Goal: Browse casually

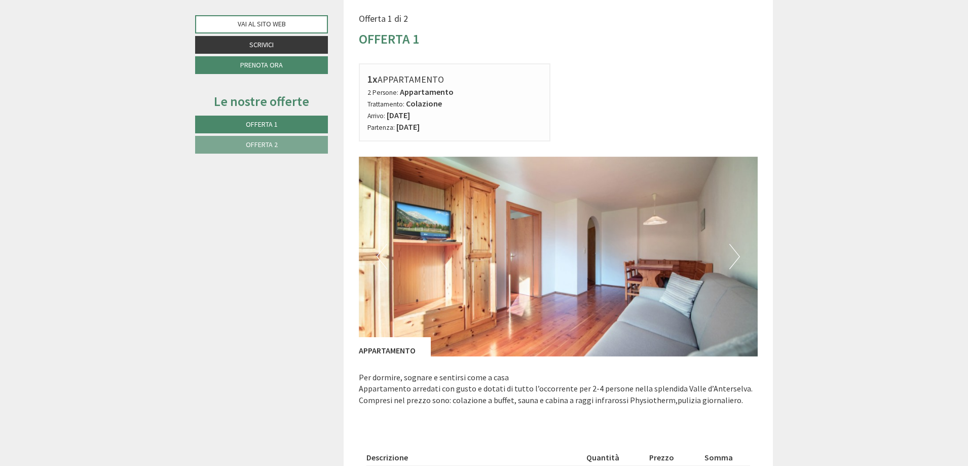
scroll to position [709, 0]
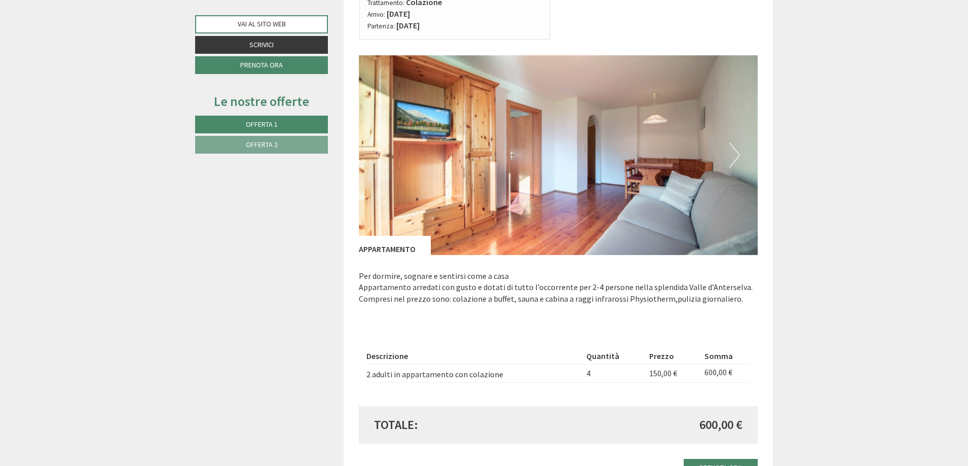
click at [736, 146] on button "Next" at bounding box center [734, 154] width 11 height 25
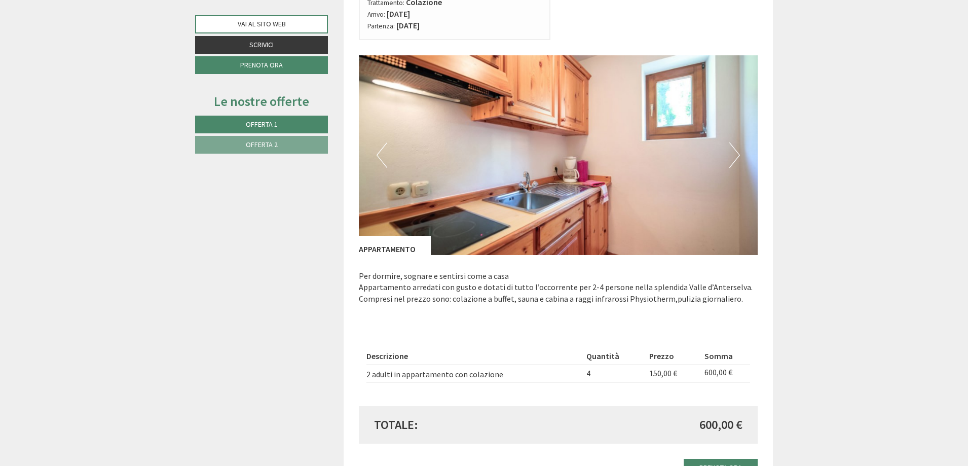
click at [736, 146] on button "Next" at bounding box center [734, 154] width 11 height 25
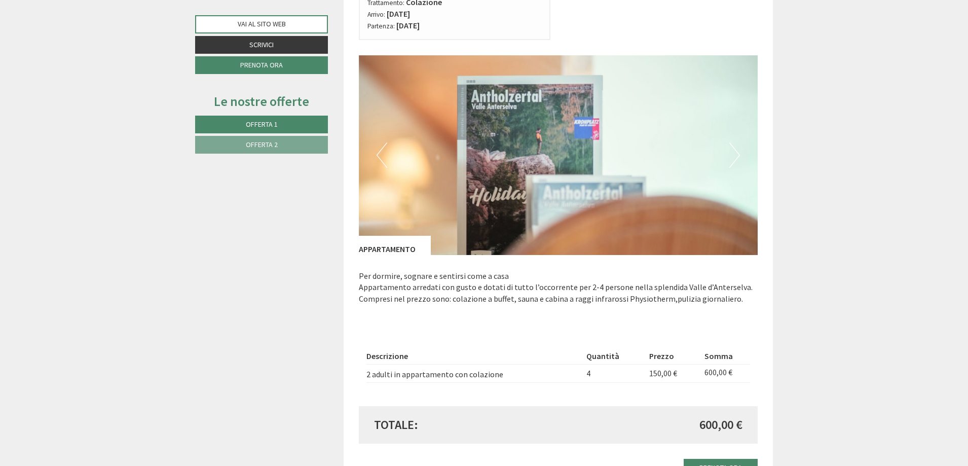
click at [383, 145] on button "Previous" at bounding box center [382, 154] width 11 height 25
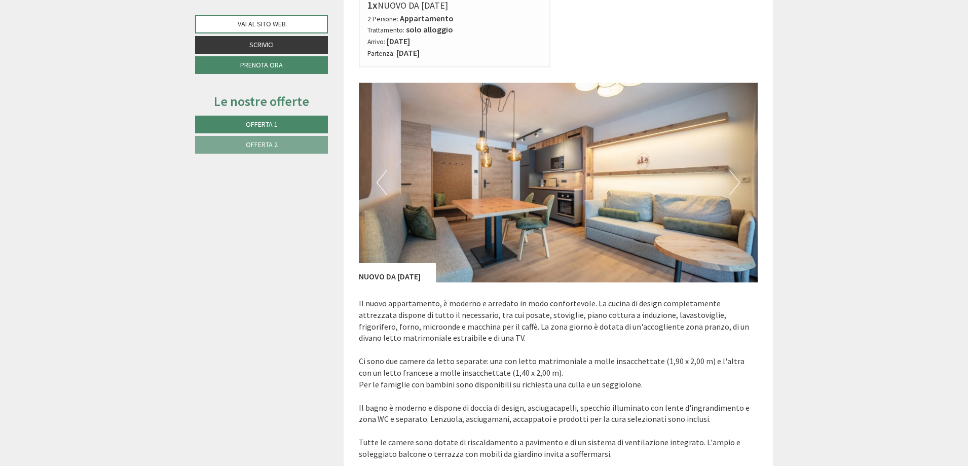
scroll to position [1318, 0]
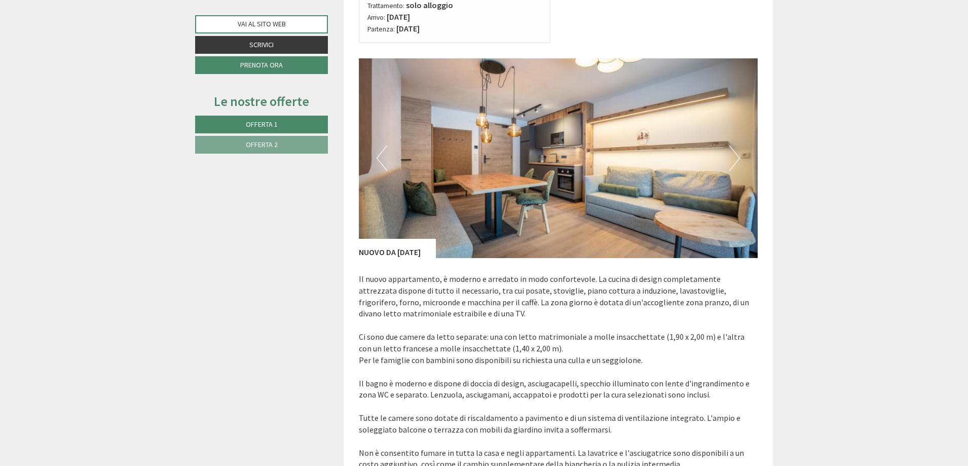
click at [735, 160] on button "Next" at bounding box center [734, 157] width 11 height 25
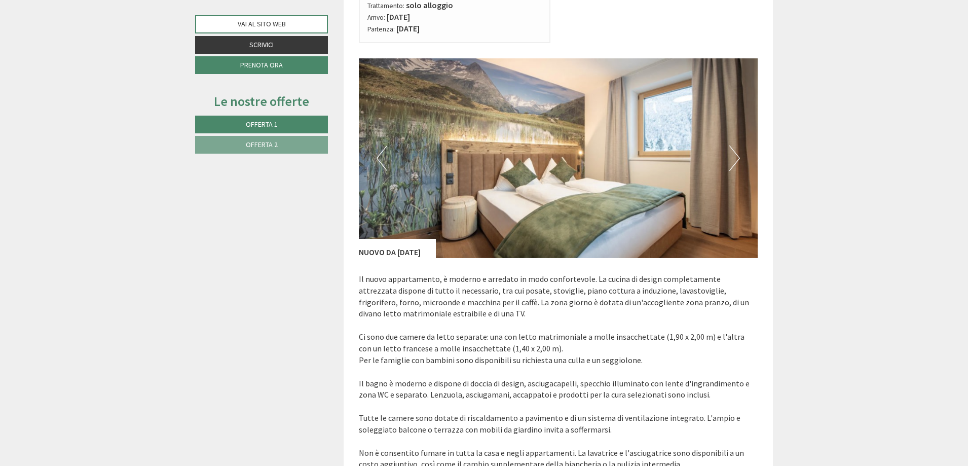
click at [735, 160] on button "Next" at bounding box center [734, 157] width 11 height 25
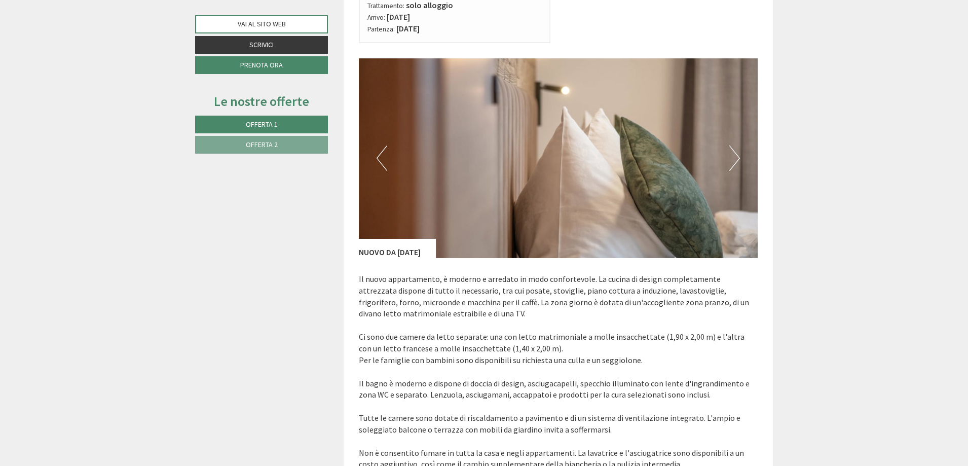
click at [735, 160] on button "Next" at bounding box center [734, 157] width 11 height 25
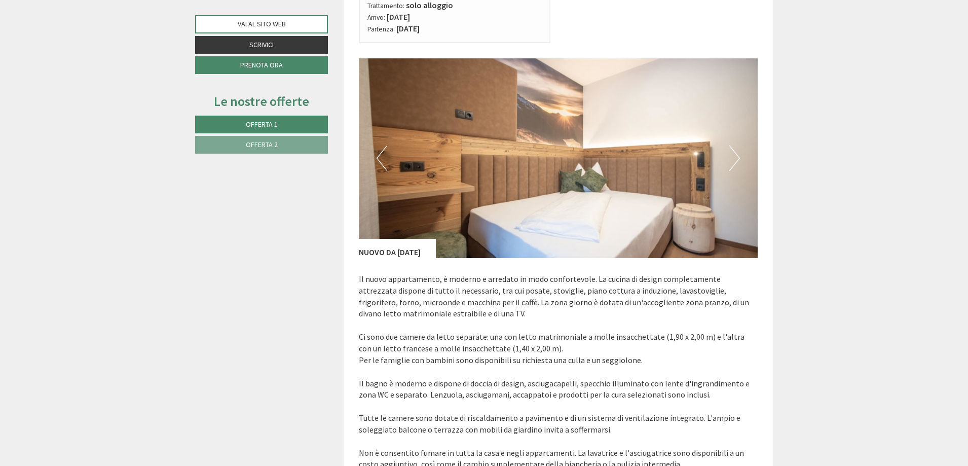
click at [735, 160] on button "Next" at bounding box center [734, 157] width 11 height 25
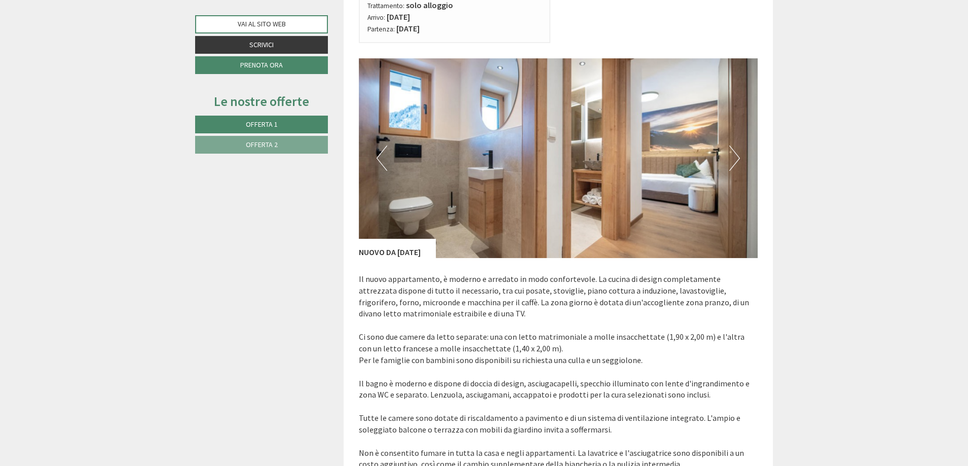
click at [735, 160] on button "Next" at bounding box center [734, 157] width 11 height 25
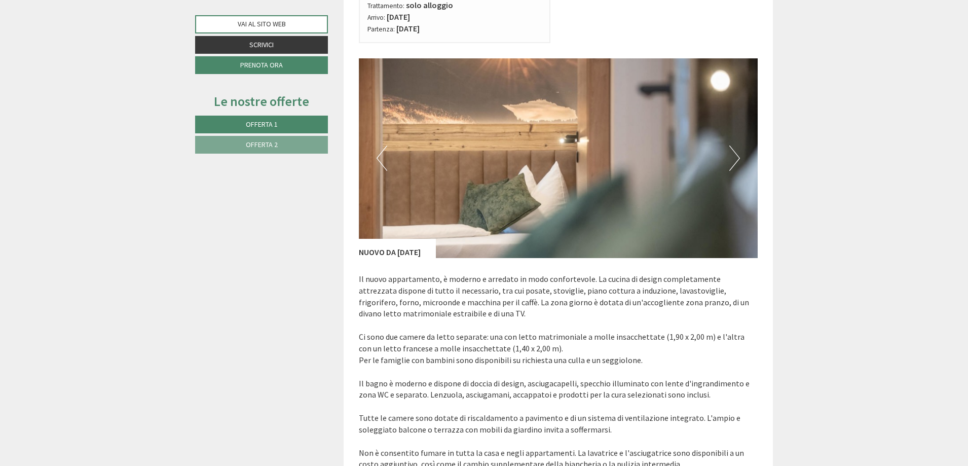
click at [735, 160] on button "Next" at bounding box center [734, 157] width 11 height 25
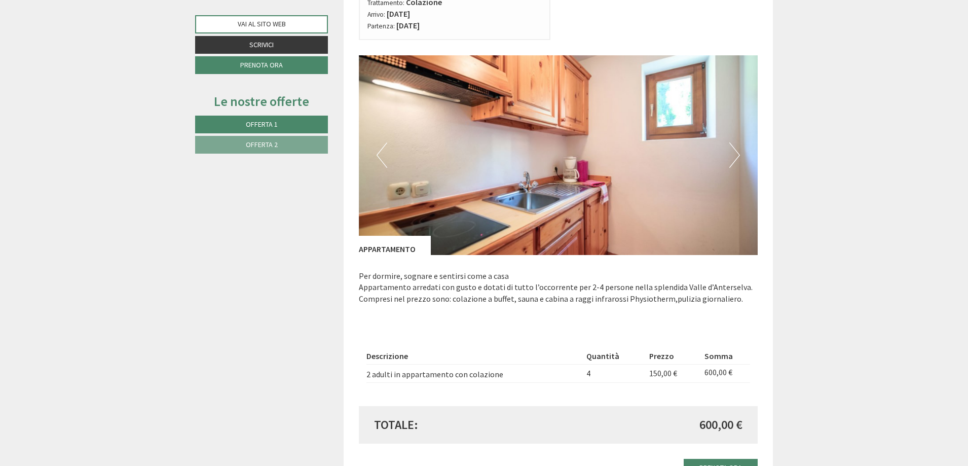
scroll to position [608, 0]
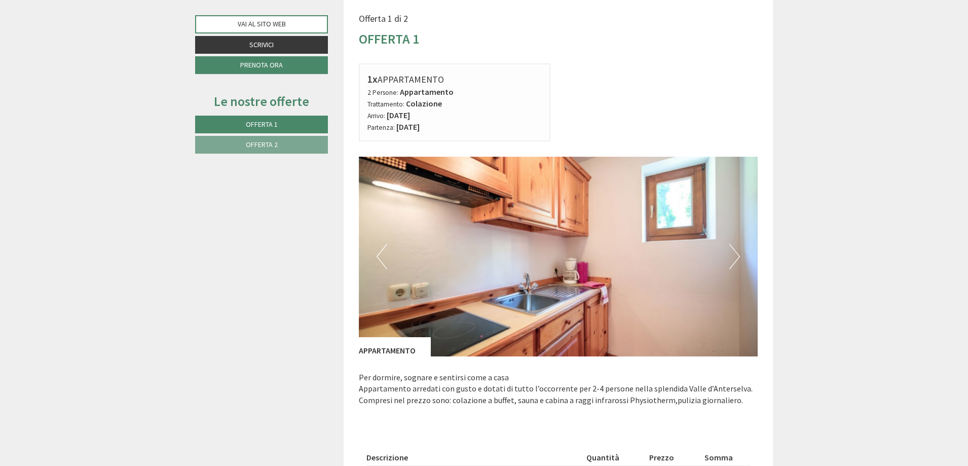
click at [730, 255] on button "Next" at bounding box center [734, 256] width 11 height 25
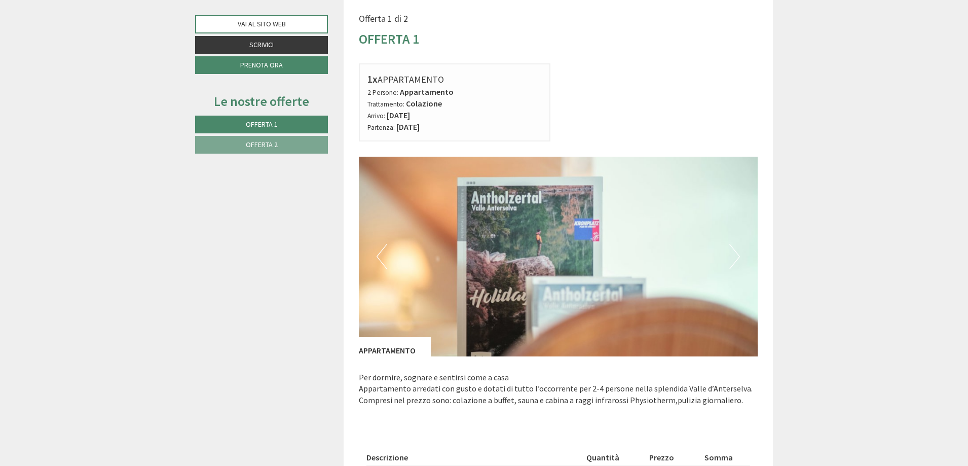
click at [730, 255] on button "Next" at bounding box center [734, 256] width 11 height 25
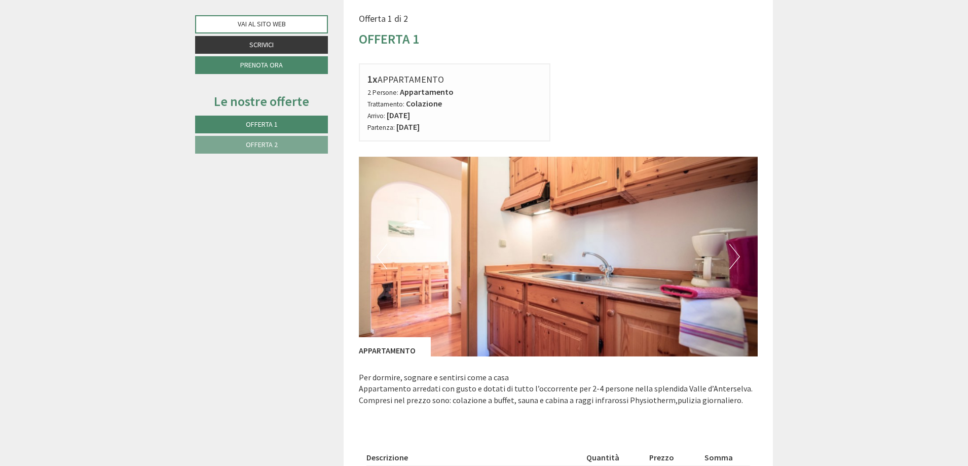
click at [730, 255] on button "Next" at bounding box center [734, 256] width 11 height 25
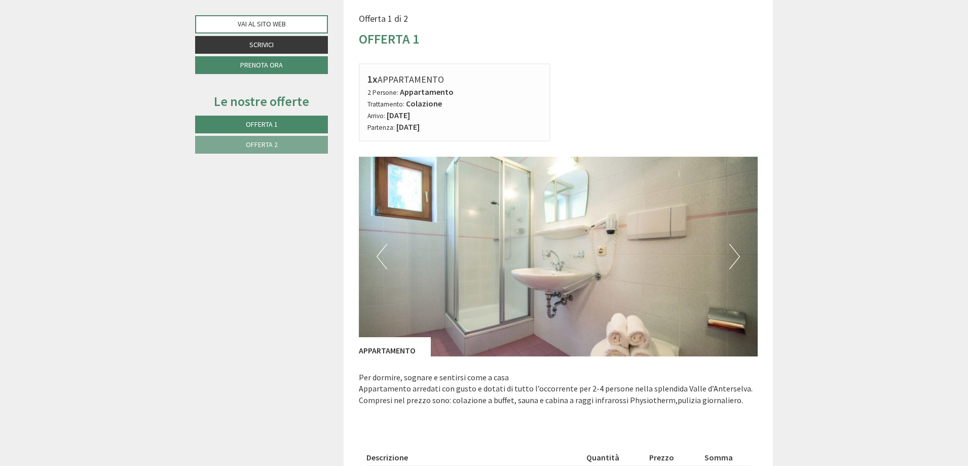
click at [730, 255] on button "Next" at bounding box center [734, 256] width 11 height 25
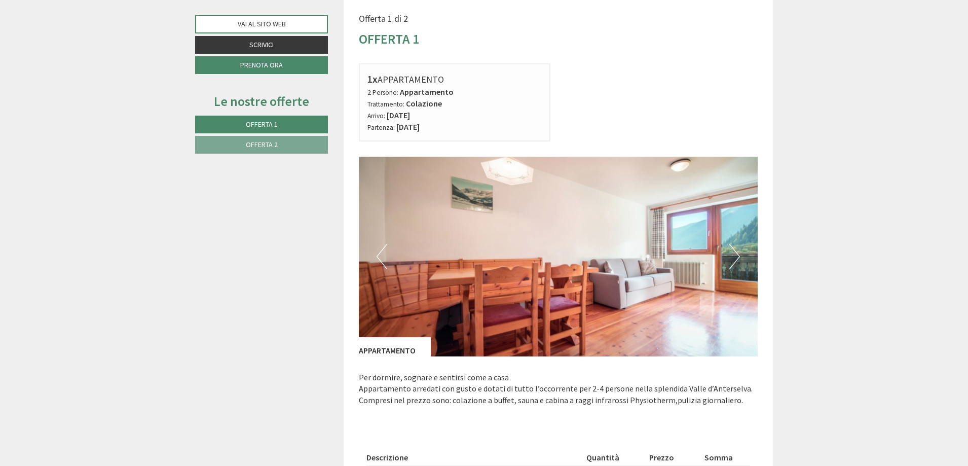
click at [730, 255] on button "Next" at bounding box center [734, 256] width 11 height 25
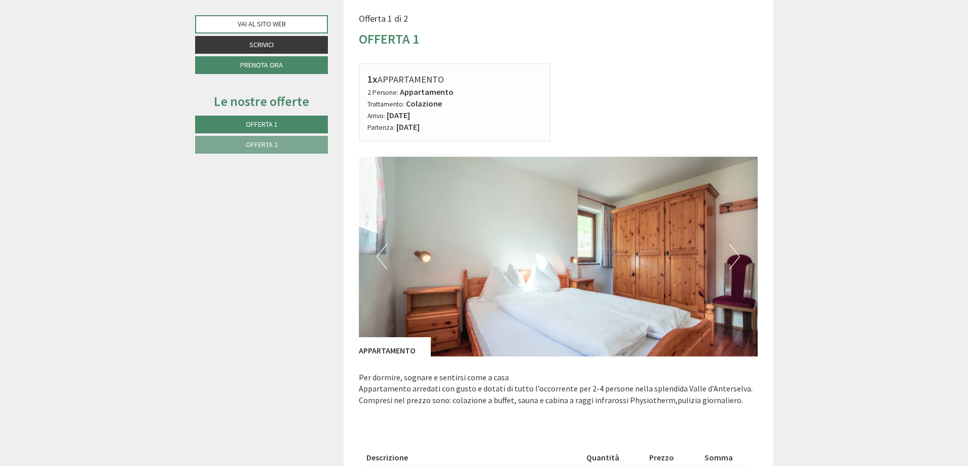
click at [730, 255] on button "Next" at bounding box center [734, 256] width 11 height 25
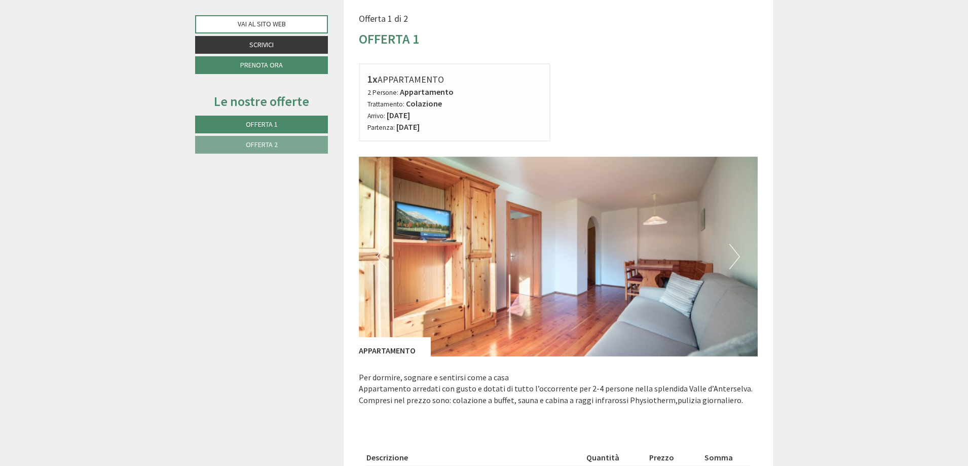
click at [730, 255] on button "Next" at bounding box center [734, 256] width 11 height 25
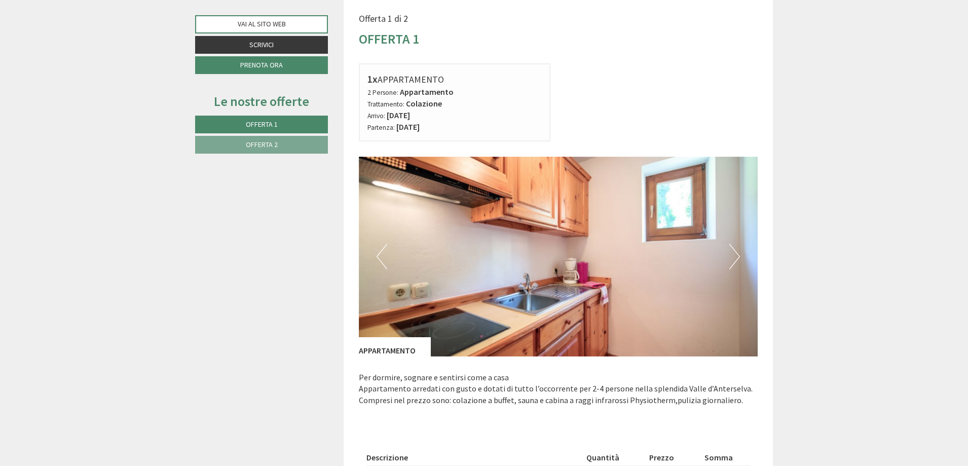
click at [730, 255] on button "Next" at bounding box center [734, 256] width 11 height 25
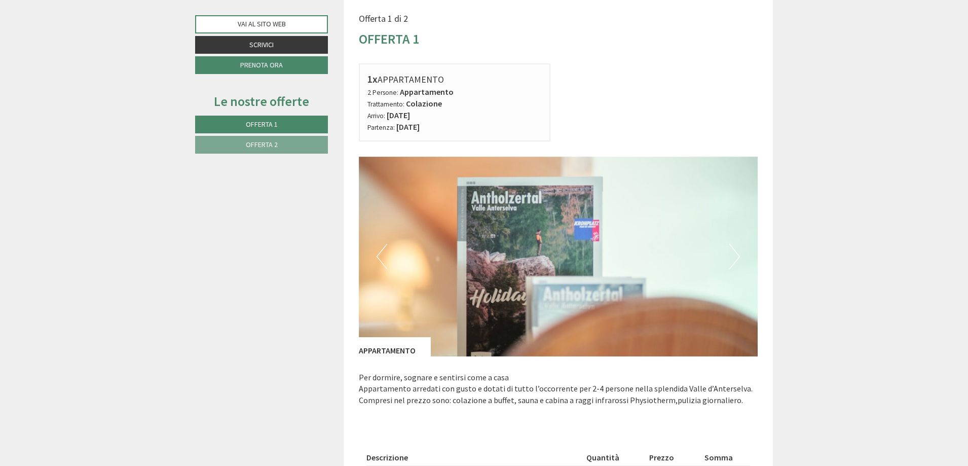
click at [730, 255] on button "Next" at bounding box center [734, 256] width 11 height 25
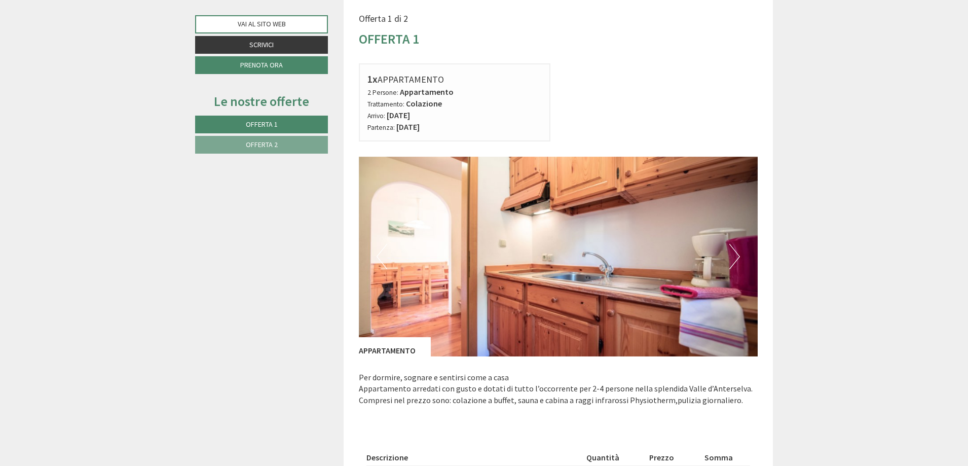
click at [730, 255] on button "Next" at bounding box center [734, 256] width 11 height 25
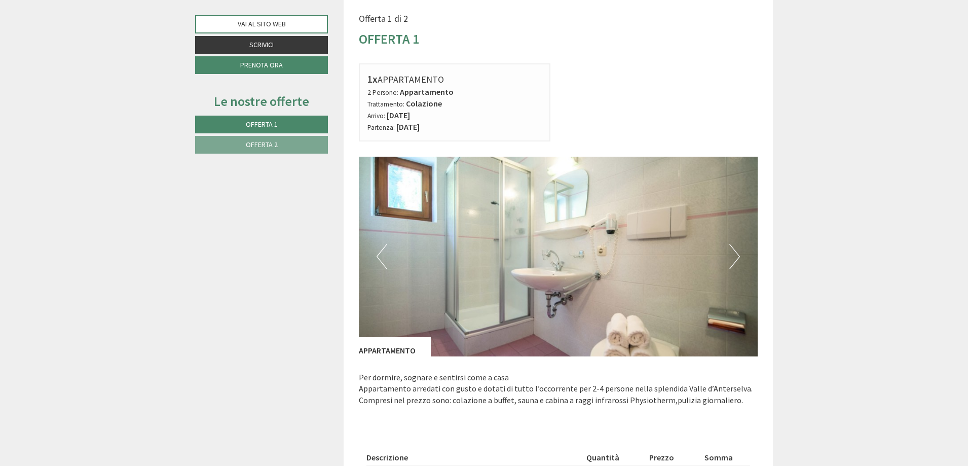
click at [735, 256] on button "Next" at bounding box center [734, 256] width 11 height 25
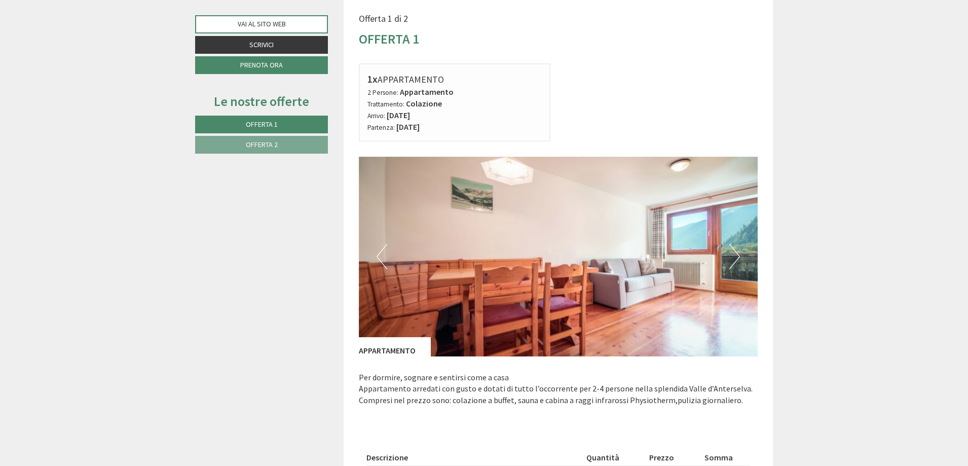
click at [735, 256] on button "Next" at bounding box center [734, 256] width 11 height 25
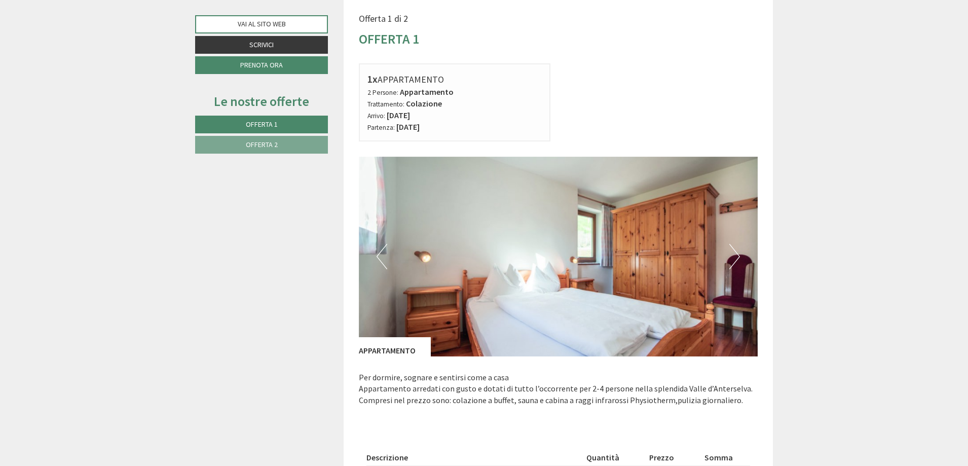
click at [735, 256] on button "Next" at bounding box center [734, 256] width 11 height 25
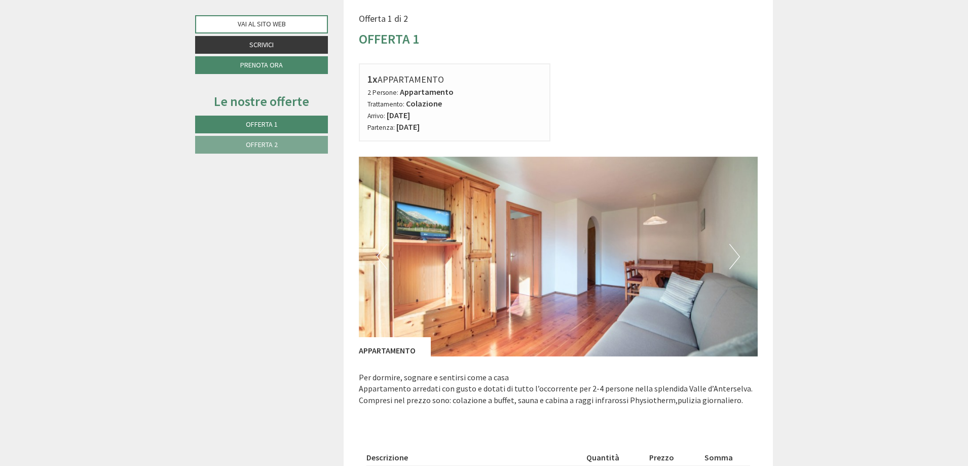
click at [735, 256] on button "Next" at bounding box center [734, 256] width 11 height 25
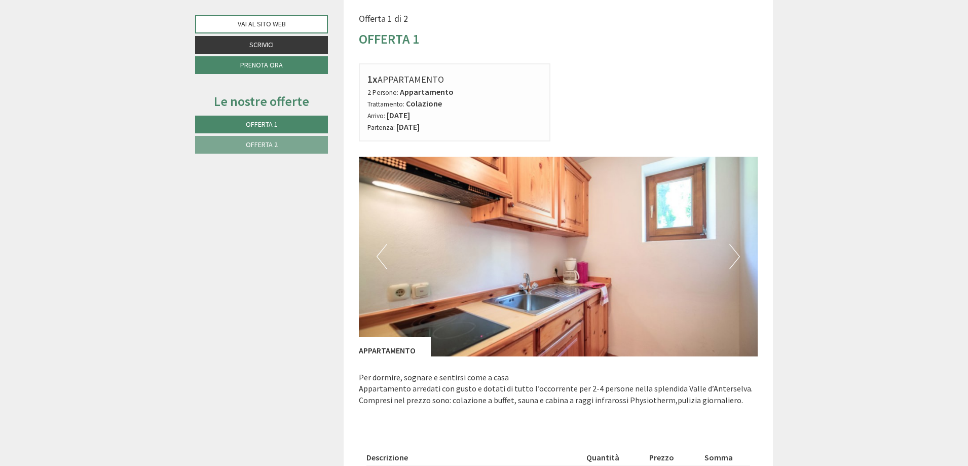
click at [735, 259] on button "Next" at bounding box center [734, 256] width 11 height 25
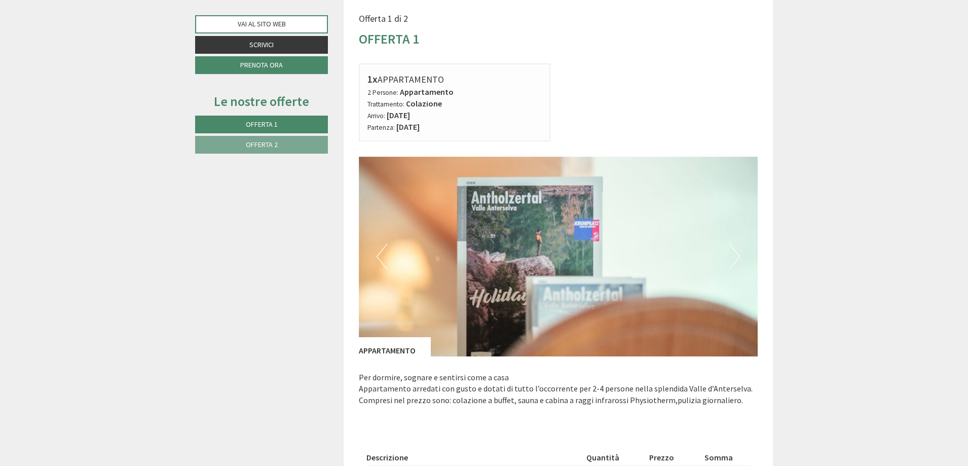
click at [735, 259] on button "Next" at bounding box center [734, 256] width 11 height 25
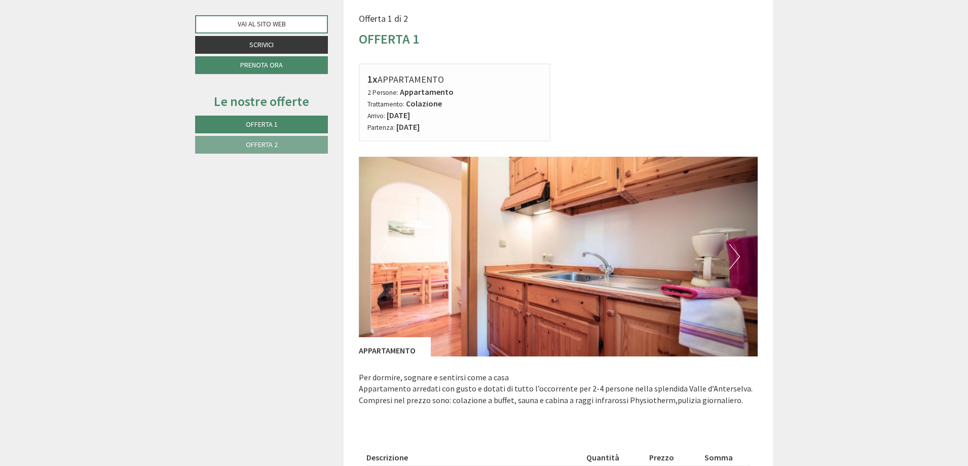
click at [735, 259] on button "Next" at bounding box center [734, 256] width 11 height 25
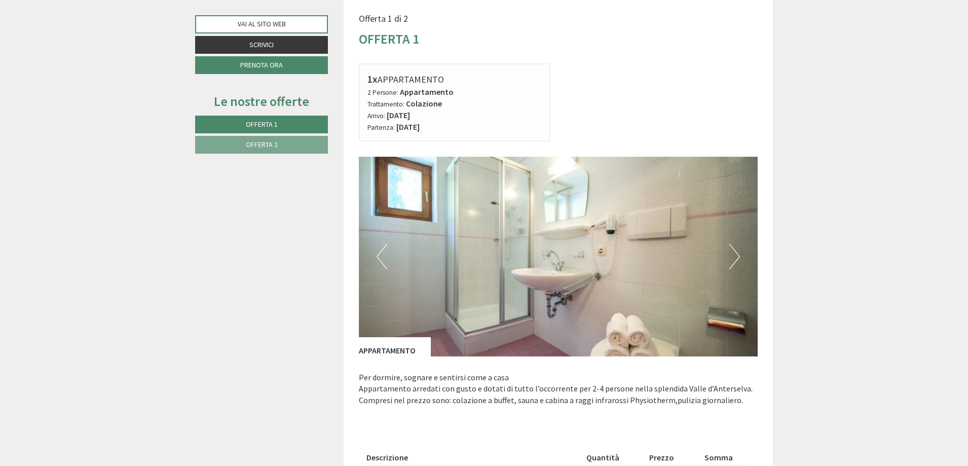
click at [735, 258] on button "Next" at bounding box center [734, 256] width 11 height 25
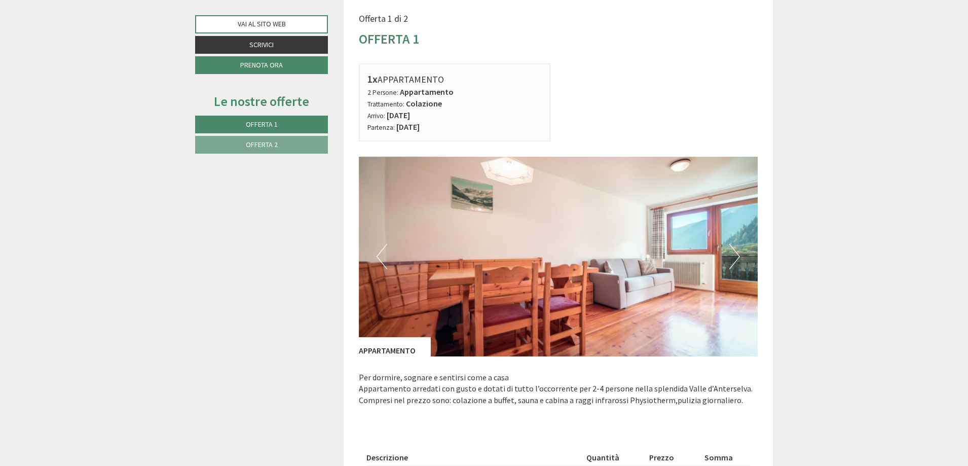
click at [738, 253] on button "Next" at bounding box center [734, 256] width 11 height 25
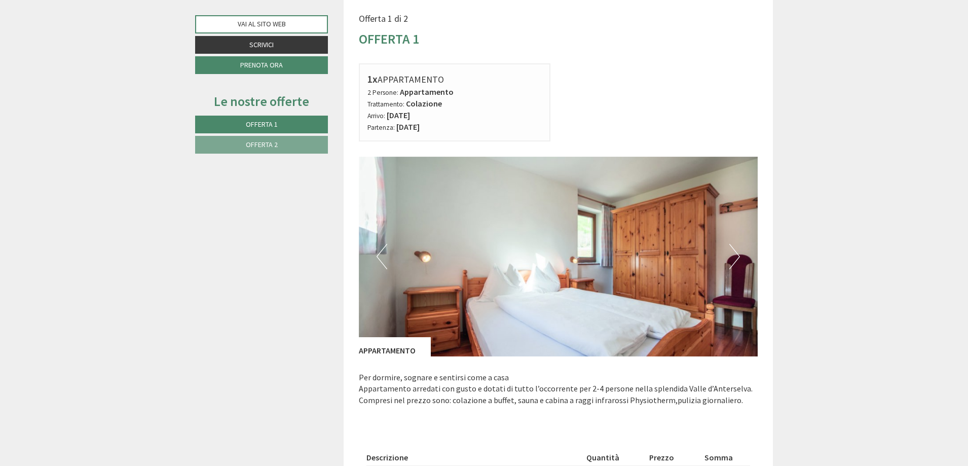
click at [738, 253] on button "Next" at bounding box center [734, 256] width 11 height 25
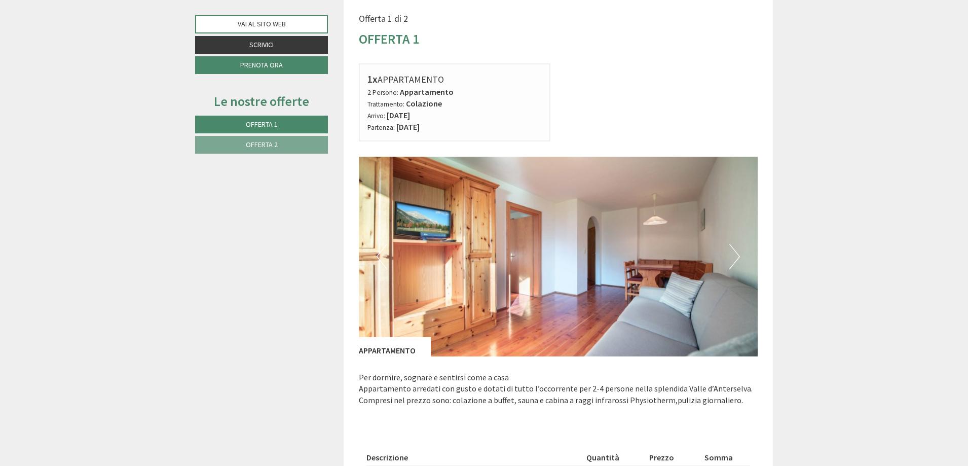
click at [738, 253] on button "Next" at bounding box center [734, 256] width 11 height 25
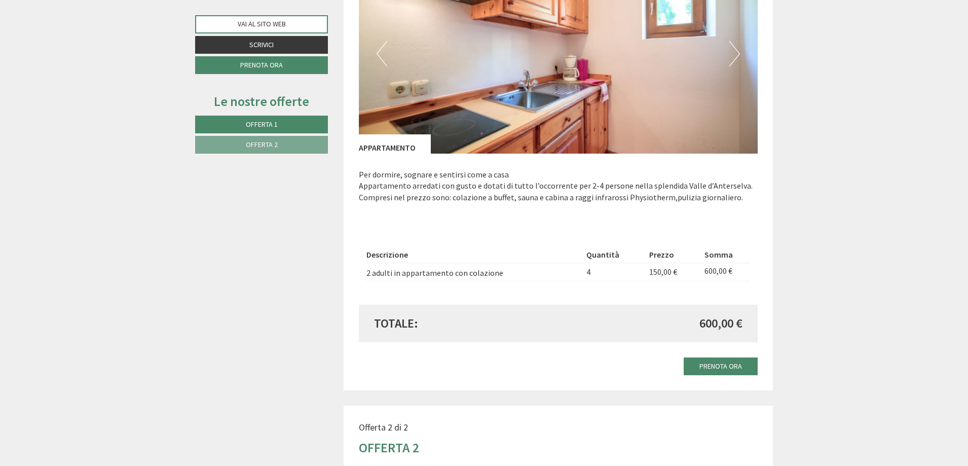
scroll to position [709, 0]
